Goal: Task Accomplishment & Management: Complete application form

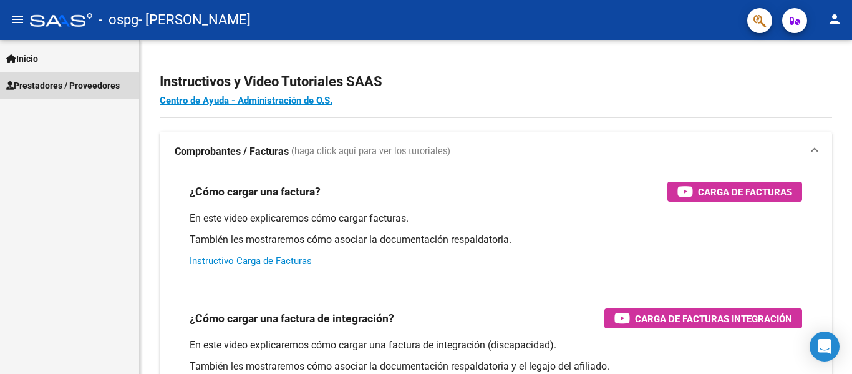
click at [67, 86] on span "Prestadores / Proveedores" at bounding box center [63, 86] width 114 height 14
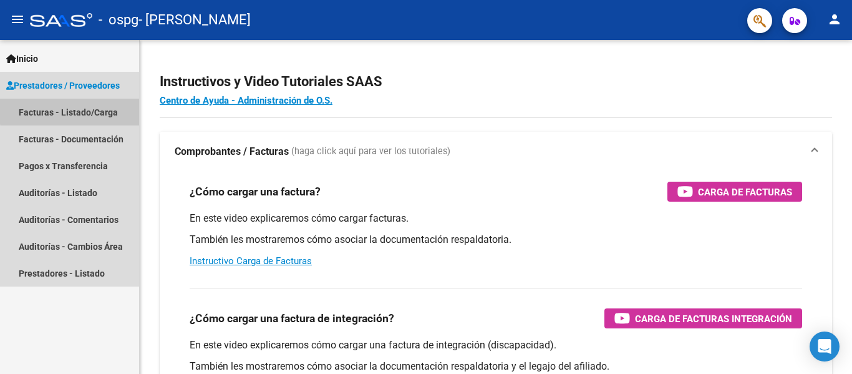
click at [72, 108] on link "Facturas - Listado/Carga" at bounding box center [69, 112] width 139 height 27
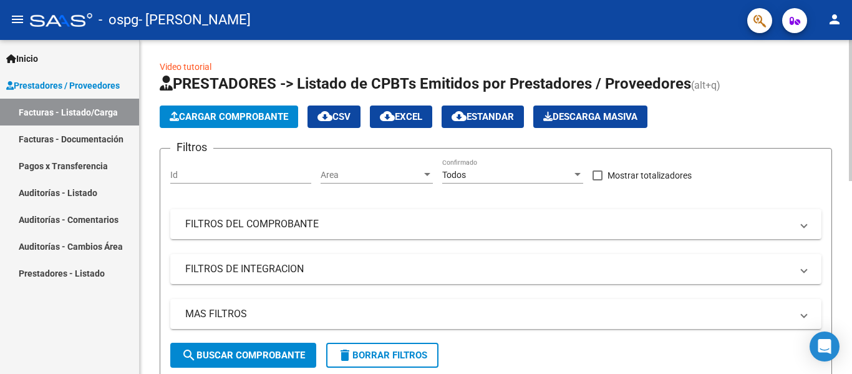
click at [218, 117] on span "Cargar Comprobante" at bounding box center [229, 116] width 119 height 11
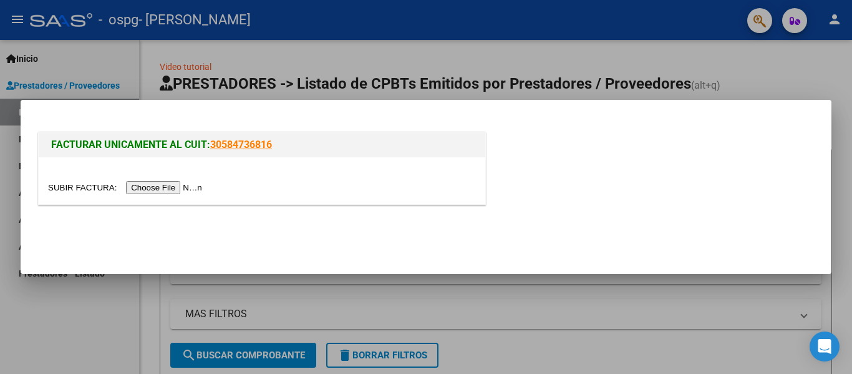
click at [262, 75] on div at bounding box center [426, 187] width 852 height 374
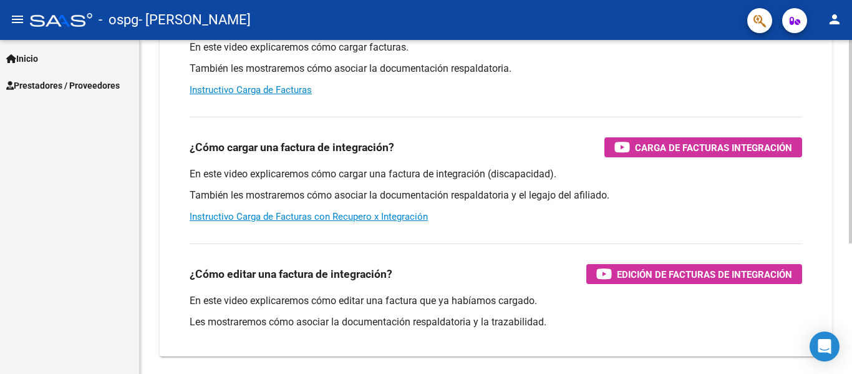
scroll to position [187, 0]
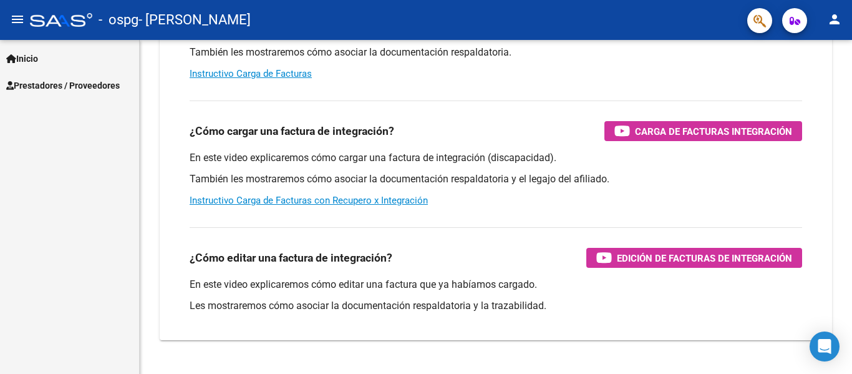
click at [65, 86] on span "Prestadores / Proveedores" at bounding box center [63, 86] width 114 height 14
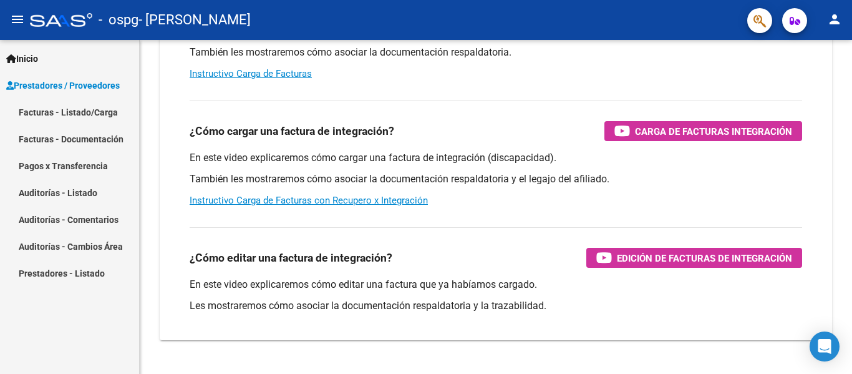
click at [77, 88] on span "Prestadores / Proveedores" at bounding box center [63, 86] width 114 height 14
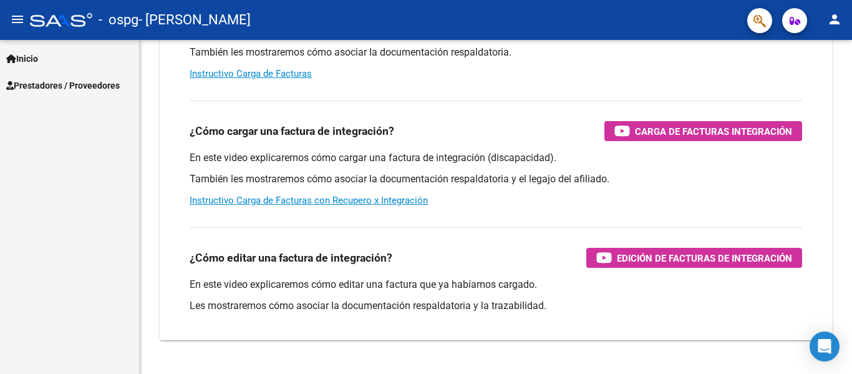
click at [76, 92] on span "Prestadores / Proveedores" at bounding box center [63, 86] width 114 height 14
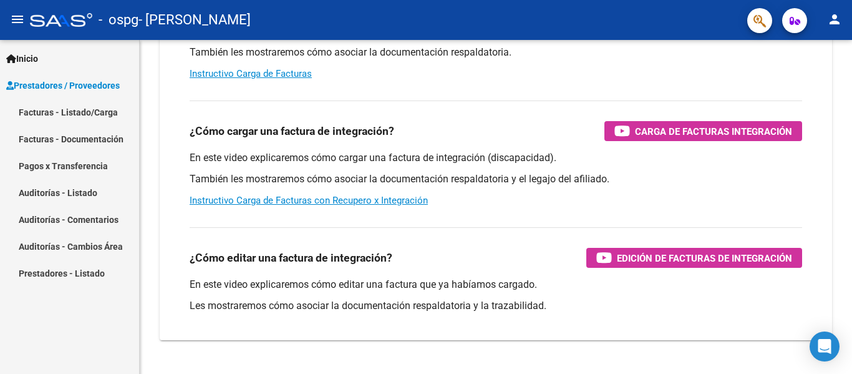
click at [75, 112] on link "Facturas - Listado/Carga" at bounding box center [69, 112] width 139 height 27
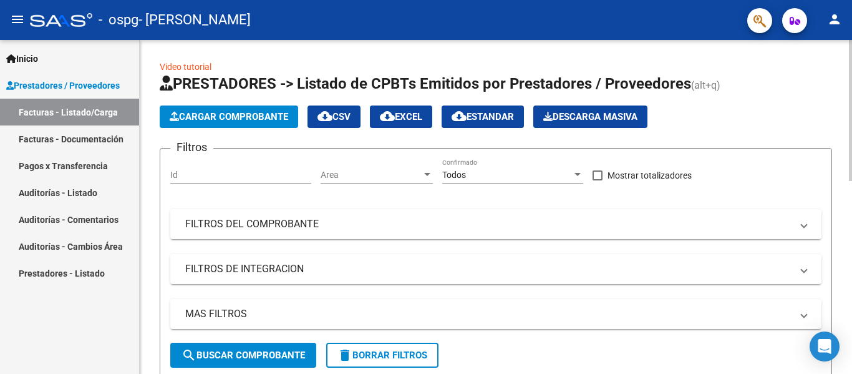
click at [266, 122] on button "Cargar Comprobante" at bounding box center [229, 116] width 138 height 22
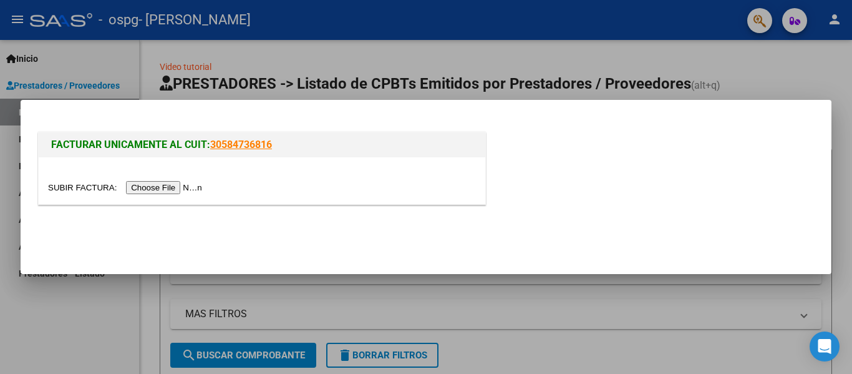
click at [261, 144] on link "30584736816" at bounding box center [241, 144] width 62 height 12
click at [168, 188] on input "file" at bounding box center [127, 187] width 158 height 13
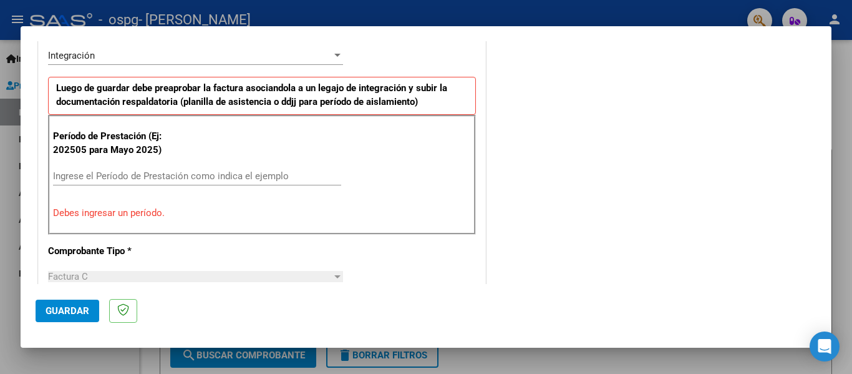
scroll to position [374, 0]
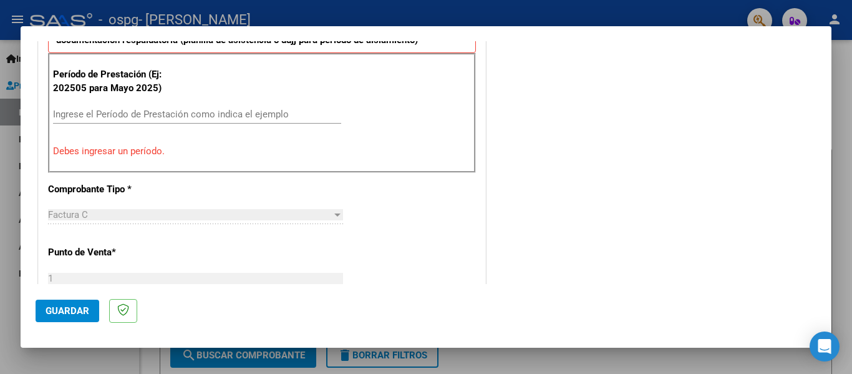
click at [123, 114] on input "Ingrese el Período de Prestación como indica el ejemplo" at bounding box center [197, 114] width 288 height 11
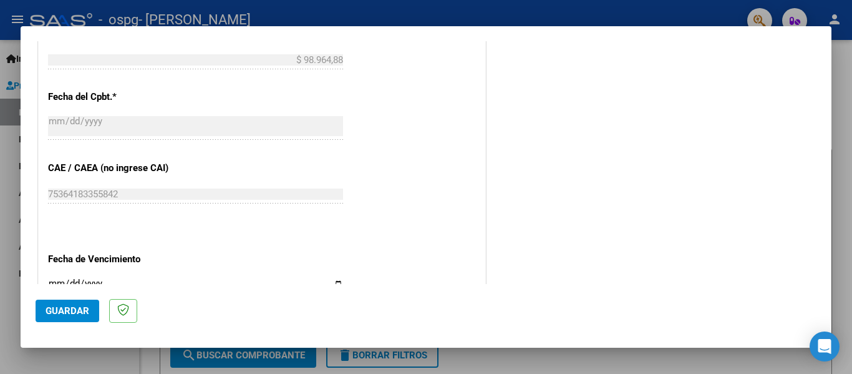
scroll to position [748, 0]
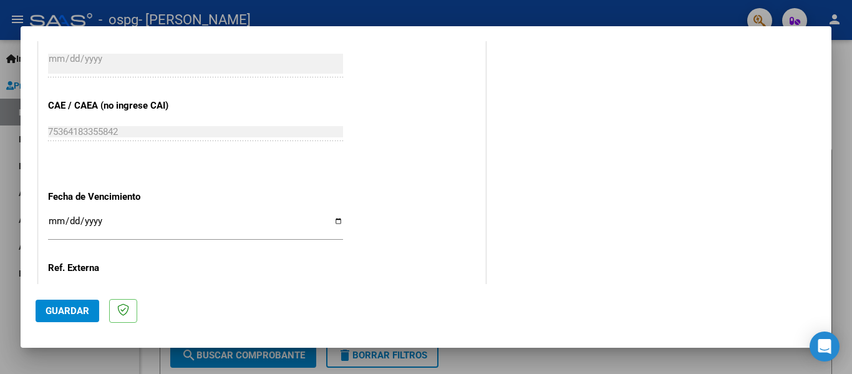
type input "202508"
click at [165, 228] on input "Ingresar la fecha" at bounding box center [195, 226] width 295 height 20
click at [336, 220] on input "Ingresar la fecha" at bounding box center [195, 226] width 295 height 20
type input "2025-09-11"
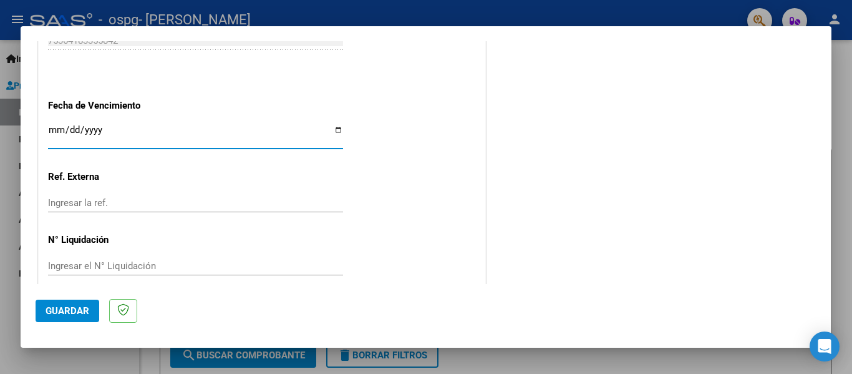
scroll to position [855, 0]
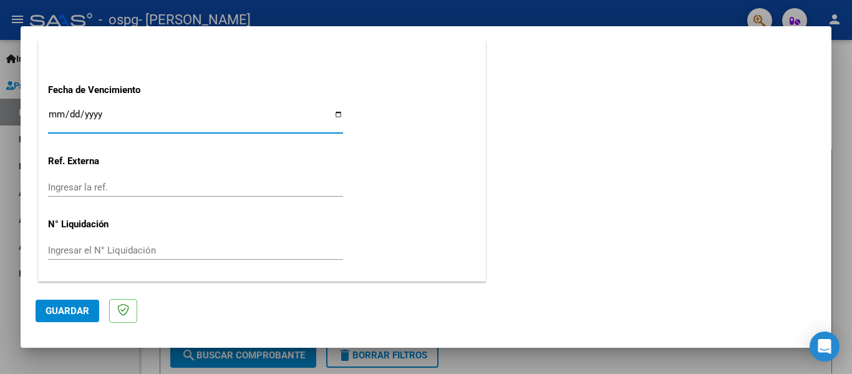
click at [77, 309] on span "Guardar" at bounding box center [68, 310] width 44 height 11
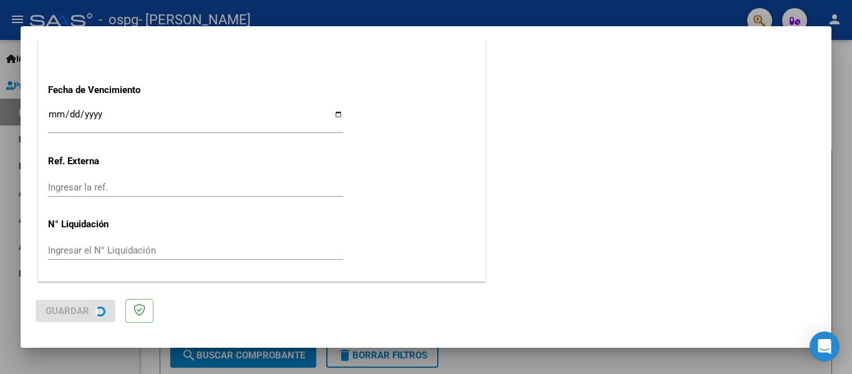
scroll to position [0, 0]
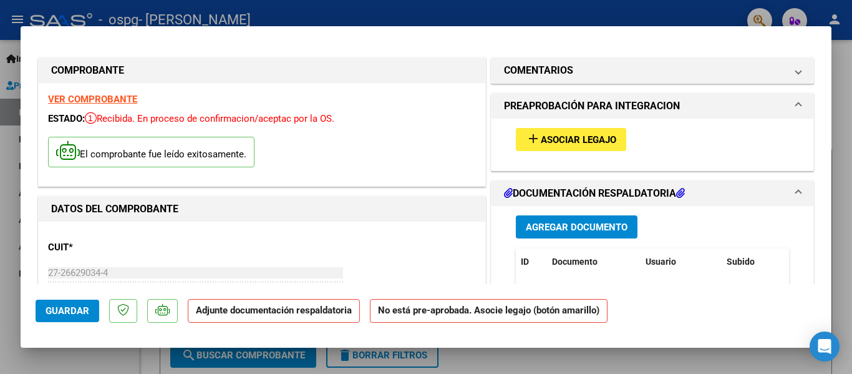
click at [417, 29] on mat-dialog-container "COMPROBANTE VER COMPROBANTE ESTADO: Recibida. En proceso de confirmacion/acepta…" at bounding box center [426, 187] width 811 height 322
click at [579, 144] on span "Asociar Legajo" at bounding box center [578, 139] width 75 height 11
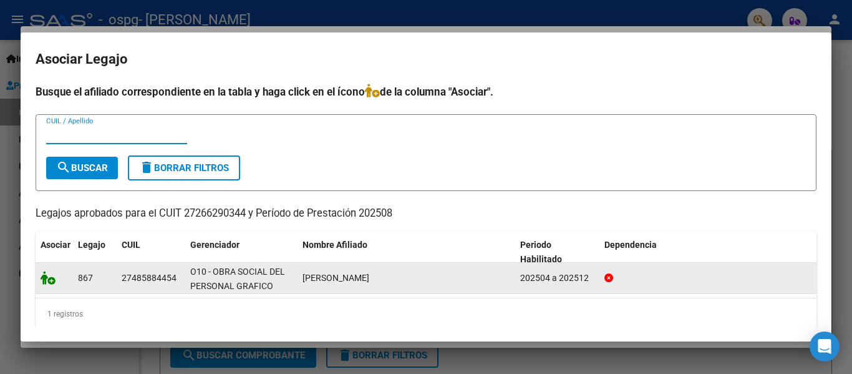
click at [369, 277] on span "TISSERA CAMILA AYELEN" at bounding box center [335, 278] width 67 height 10
click at [48, 281] on icon at bounding box center [48, 278] width 15 height 14
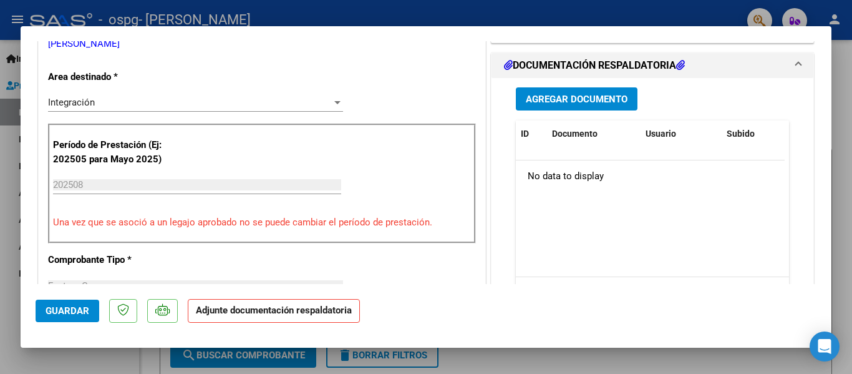
scroll to position [312, 0]
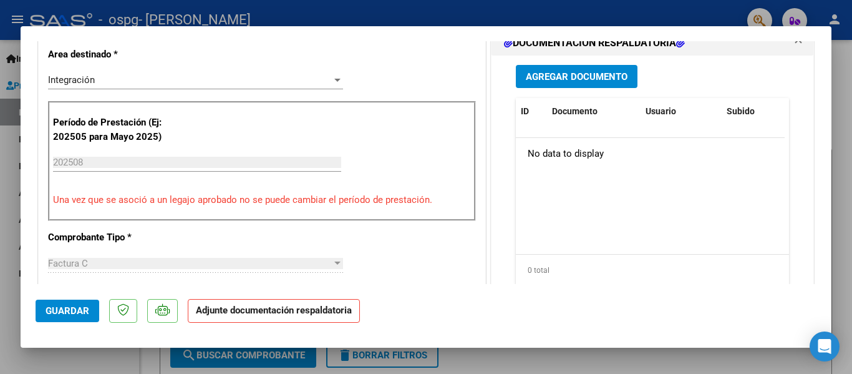
click at [586, 88] on button "Agregar Documento" at bounding box center [577, 76] width 122 height 23
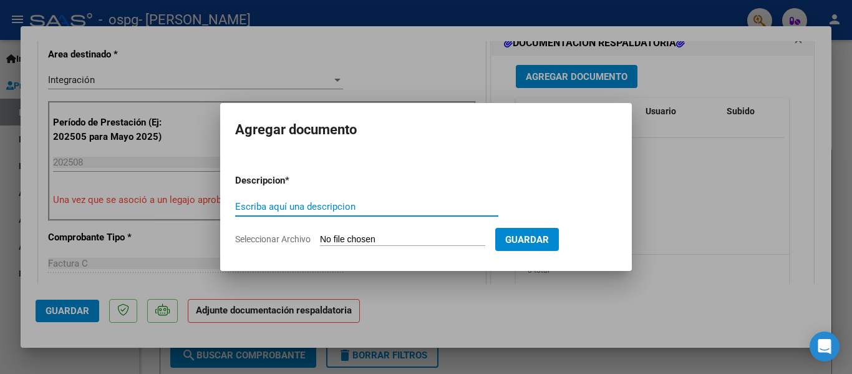
click at [344, 201] on input "Escriba aquí una descripcion" at bounding box center [366, 206] width 263 height 11
type input "factura"
click at [484, 240] on input "Seleccionar Archivo" at bounding box center [402, 240] width 165 height 12
type input "C:\fakepath\27266290344_011_00001_00001284.pdf"
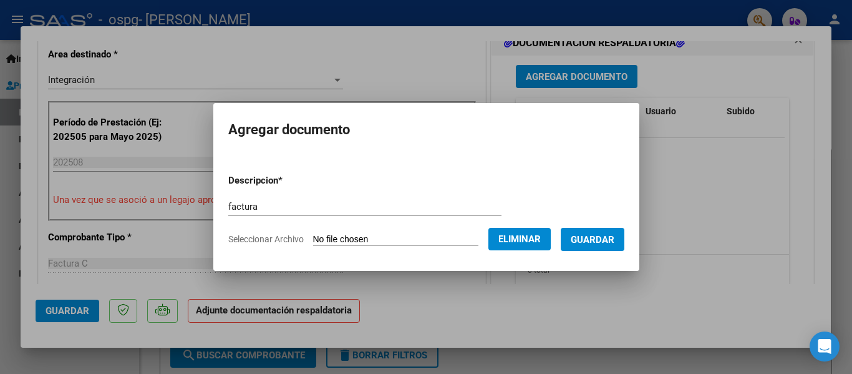
click at [596, 238] on span "Guardar" at bounding box center [593, 239] width 44 height 11
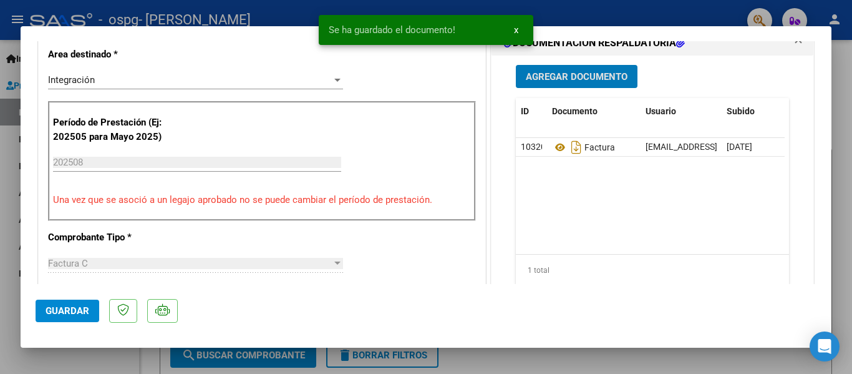
click at [563, 82] on span "Agregar Documento" at bounding box center [577, 76] width 102 height 11
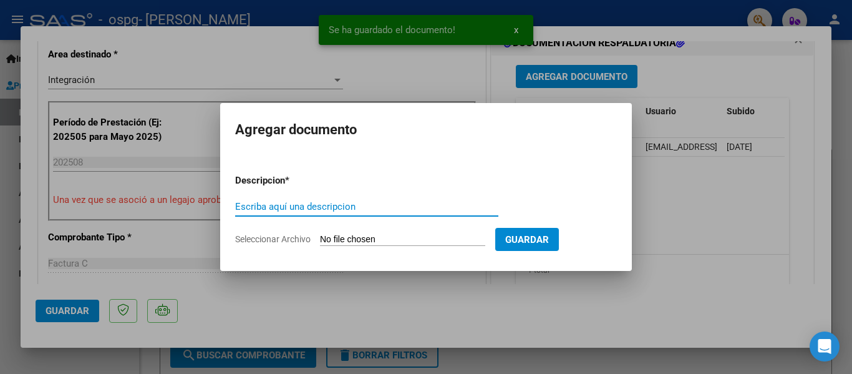
click at [385, 205] on input "Escriba aquí una descripcion" at bounding box center [366, 206] width 263 height 11
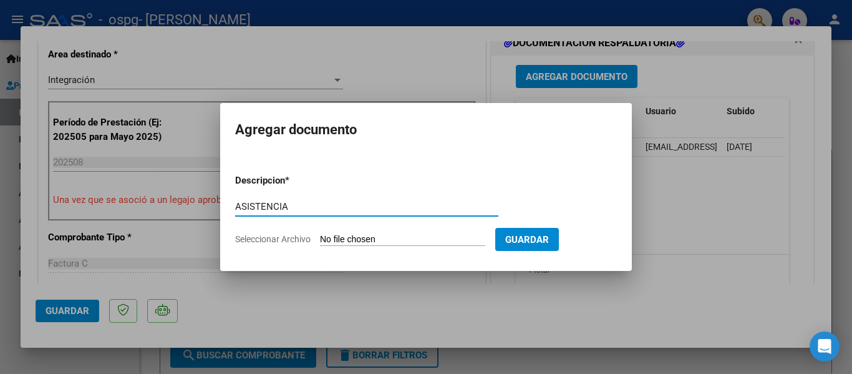
type input "ASISTENCIA"
click at [423, 234] on input "Seleccionar Archivo" at bounding box center [402, 240] width 165 height 12
type input "C:\fakepath\asistencia AGOSTO.pdf"
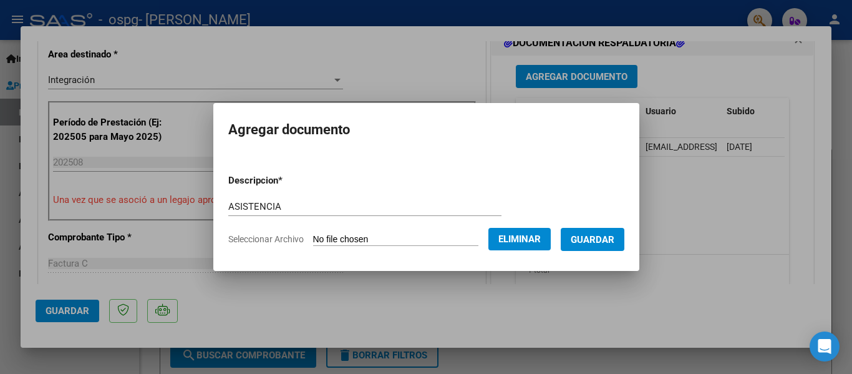
click at [593, 240] on span "Guardar" at bounding box center [593, 239] width 44 height 11
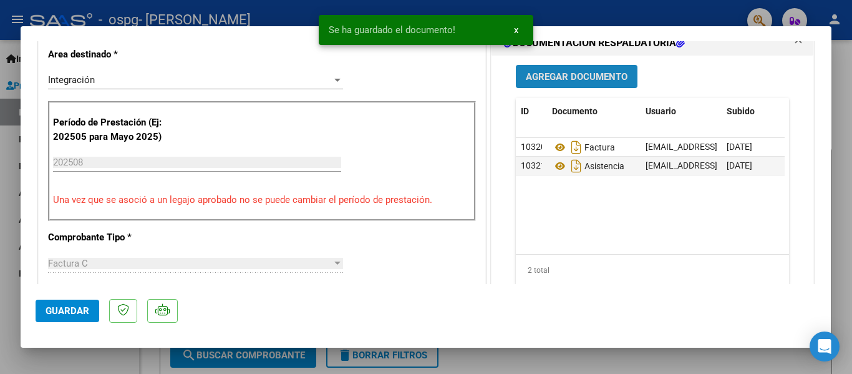
click at [571, 82] on span "Agregar Documento" at bounding box center [577, 76] width 102 height 11
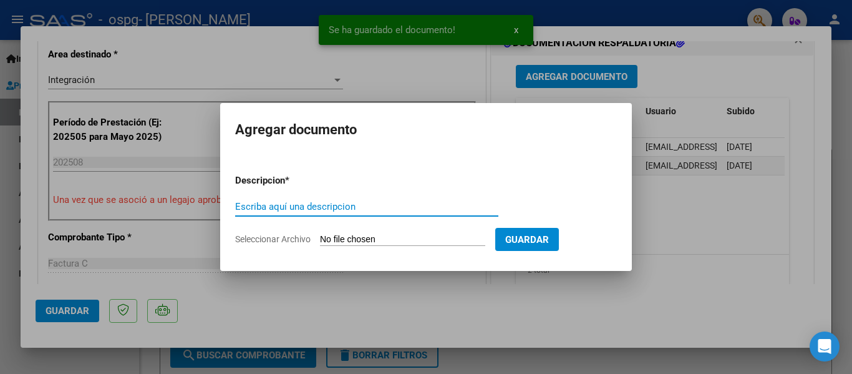
click at [350, 206] on input "Escriba aquí una descripcion" at bounding box center [366, 206] width 263 height 11
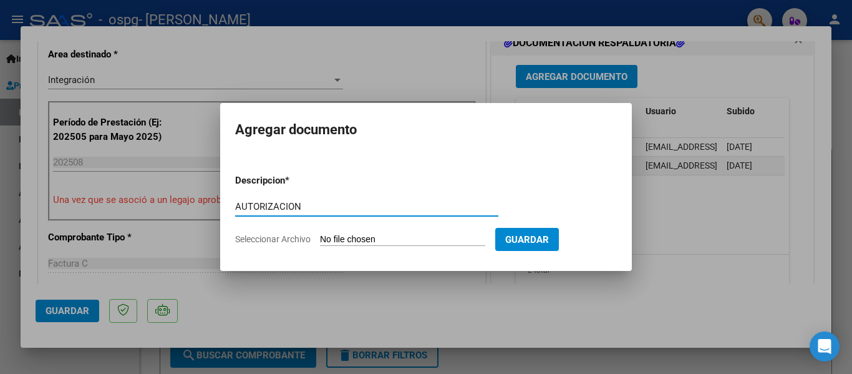
type input "AUTORIZACION"
click at [366, 236] on input "Seleccionar Archivo" at bounding box center [402, 240] width 165 height 12
type input "C:\fakepath\AUTORIZACIONES 2025.pdf"
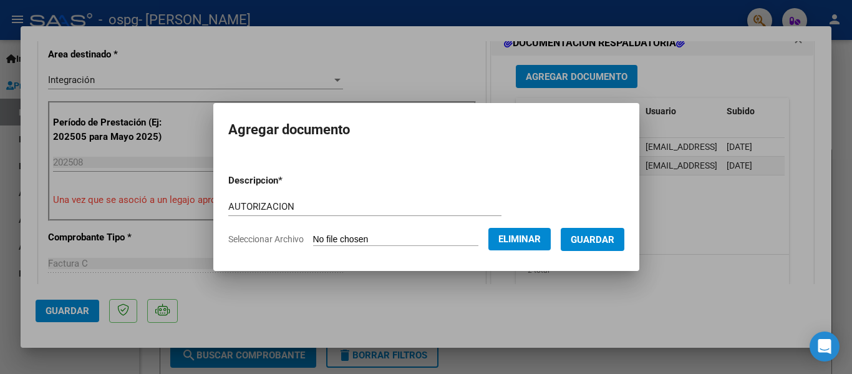
click at [614, 241] on span "Guardar" at bounding box center [593, 239] width 44 height 11
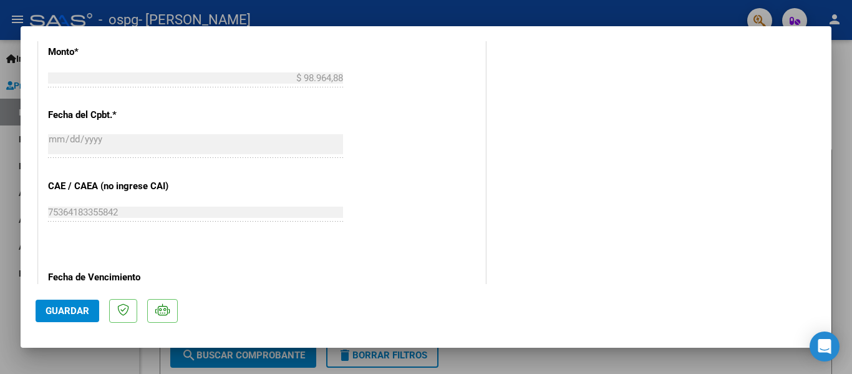
scroll to position [874, 0]
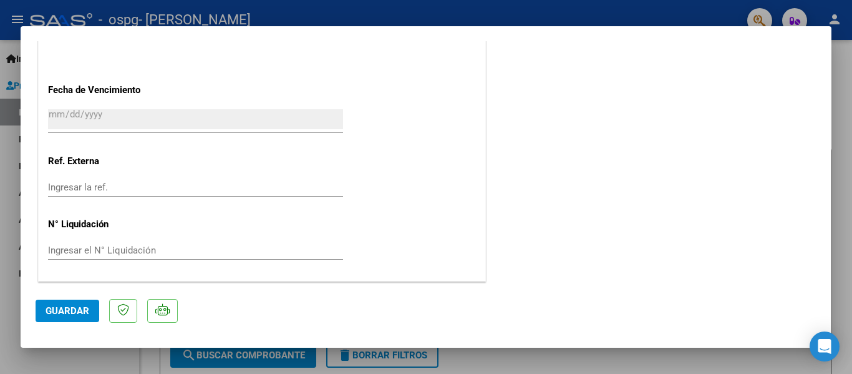
click at [58, 310] on span "Guardar" at bounding box center [68, 310] width 44 height 11
click at [52, 309] on span "Guardar" at bounding box center [68, 310] width 44 height 11
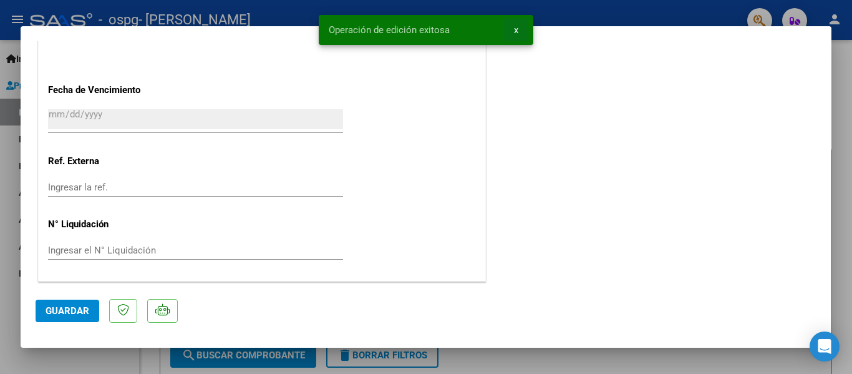
click at [519, 27] on button "x" at bounding box center [516, 30] width 24 height 22
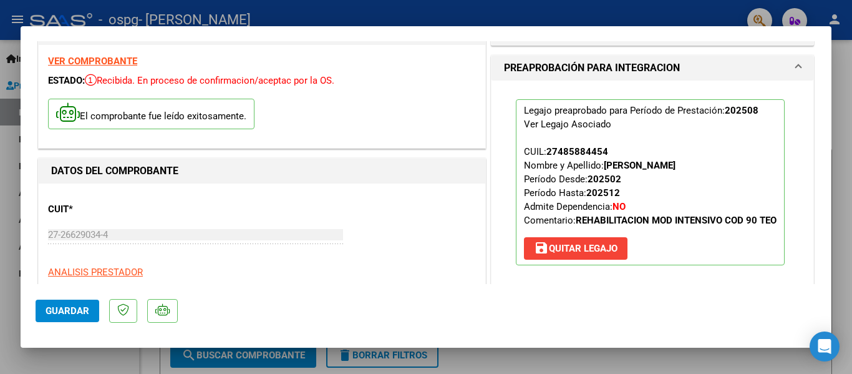
scroll to position [0, 0]
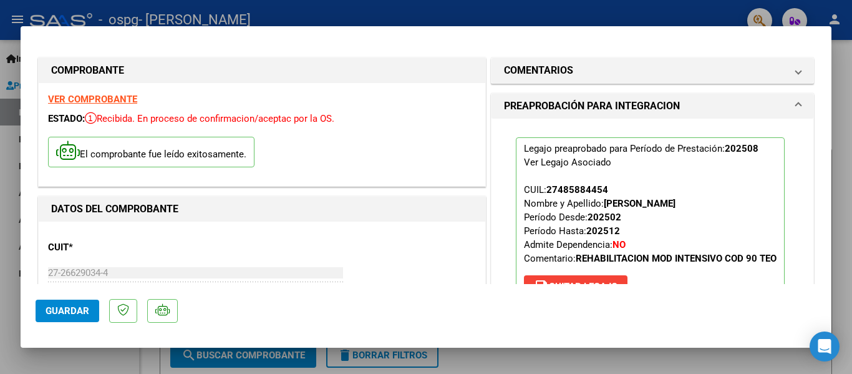
click at [91, 101] on strong "VER COMPROBANTE" at bounding box center [92, 99] width 89 height 11
click at [7, 73] on div at bounding box center [426, 187] width 852 height 374
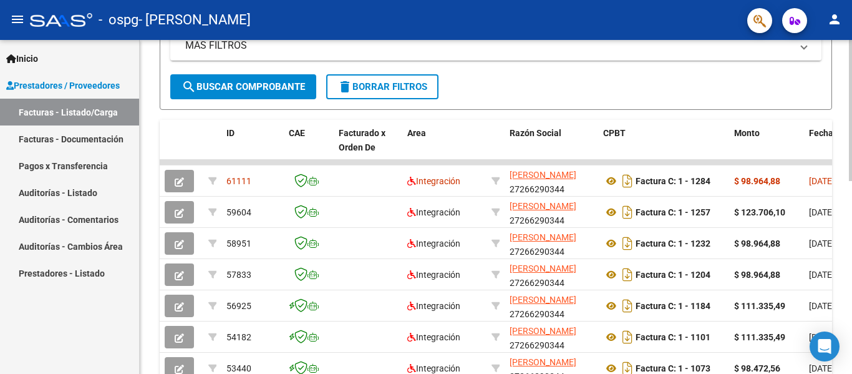
scroll to position [312, 0]
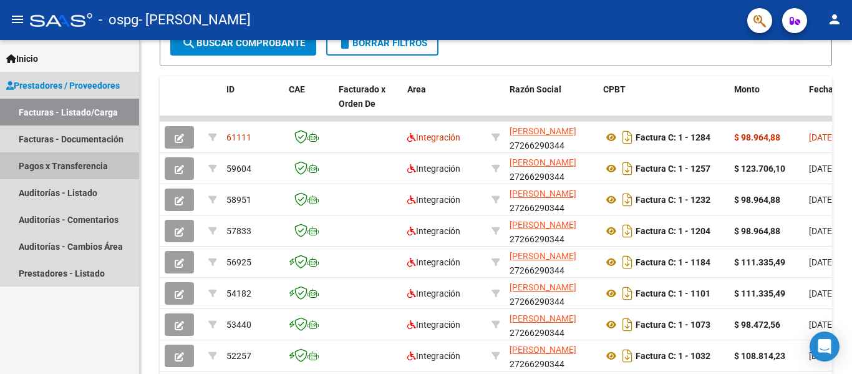
click at [56, 168] on link "Pagos x Transferencia" at bounding box center [69, 165] width 139 height 27
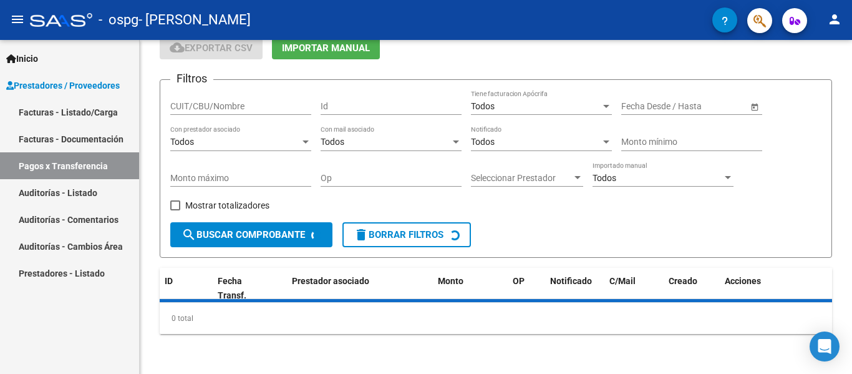
scroll to position [156, 0]
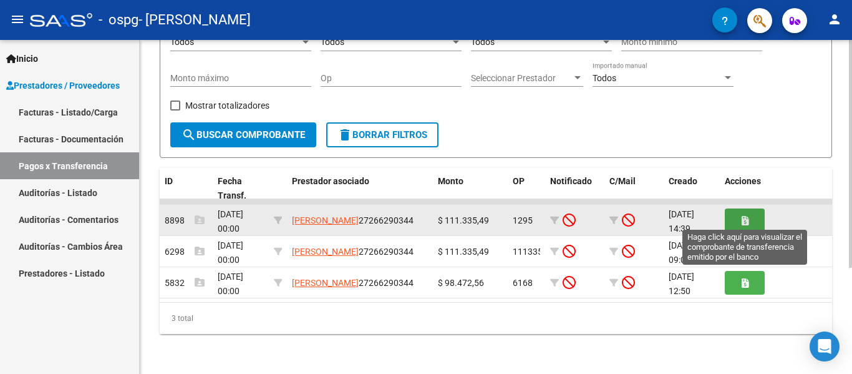
click at [748, 222] on icon "button" at bounding box center [745, 220] width 7 height 9
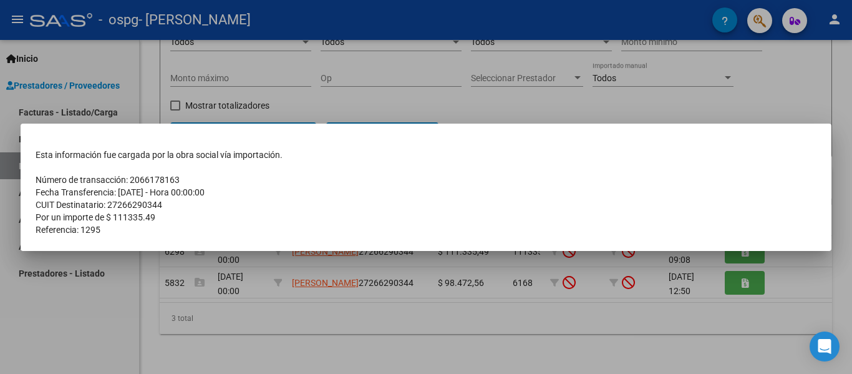
click at [123, 306] on div at bounding box center [426, 187] width 852 height 374
